Goal: Task Accomplishment & Management: Manage account settings

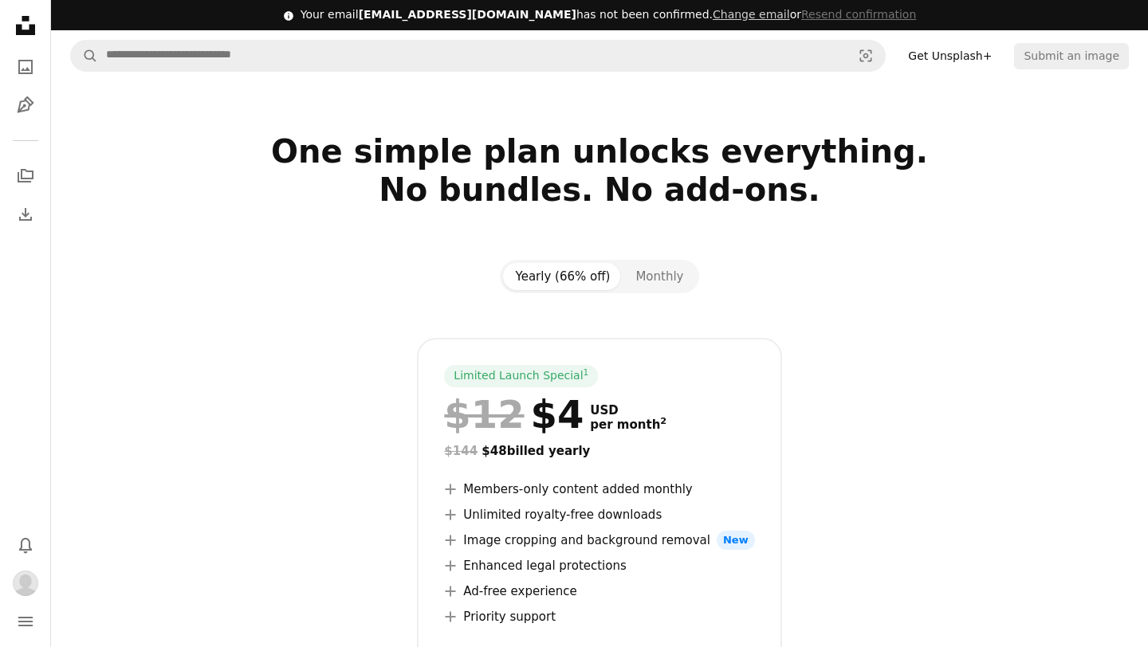
click at [982, 62] on link "Get Unsplash+" at bounding box center [949, 56] width 103 height 26
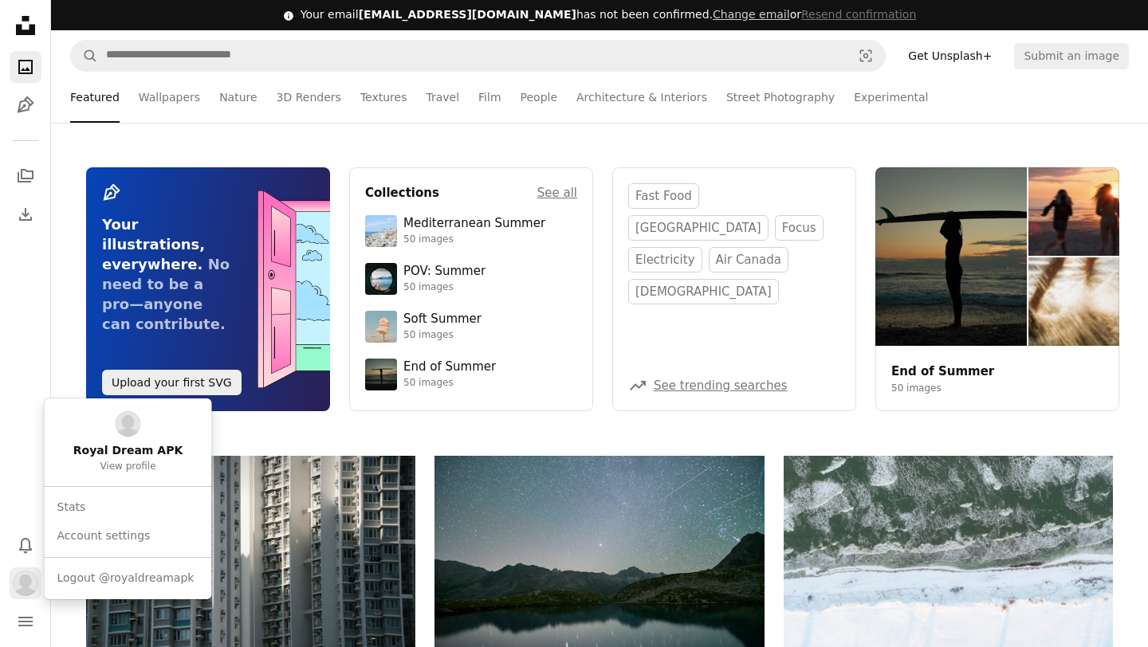
click at [24, 571] on img "Profile" at bounding box center [26, 584] width 26 height 26
click at [122, 461] on span "View profile" at bounding box center [128, 467] width 56 height 13
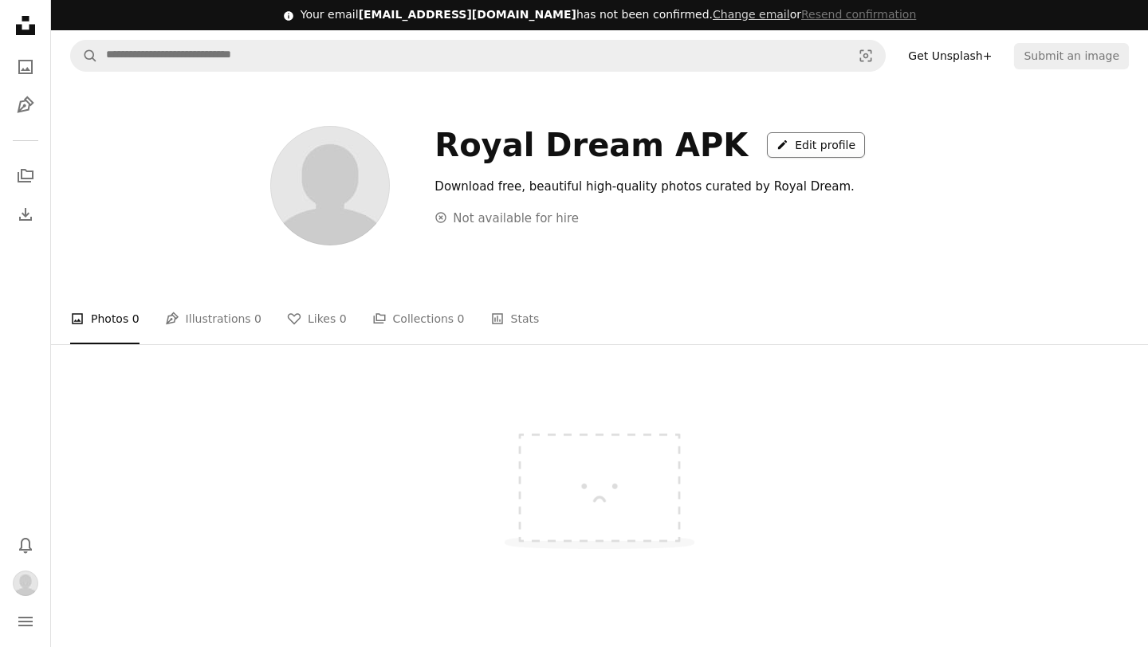
click at [767, 151] on link "A pencil Edit profile" at bounding box center [816, 145] width 98 height 26
